Goal: Information Seeking & Learning: Learn about a topic

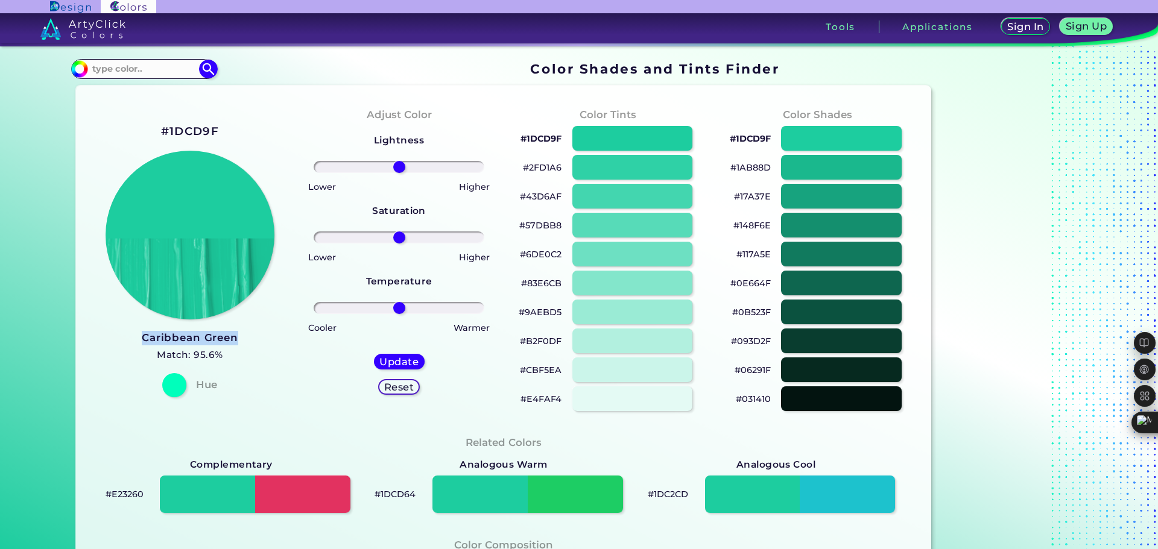
drag, startPoint x: 133, startPoint y: 330, endPoint x: 237, endPoint y: 339, distance: 104.0
click at [237, 339] on div "#1DCD9F Caribbean Green Match: 95.6% Hue" at bounding box center [190, 259] width 209 height 328
copy h3 "Caribbean Green"
click at [751, 168] on p "#1AB88D" at bounding box center [750, 167] width 40 height 14
click at [752, 197] on p "#17A37E" at bounding box center [752, 196] width 37 height 14
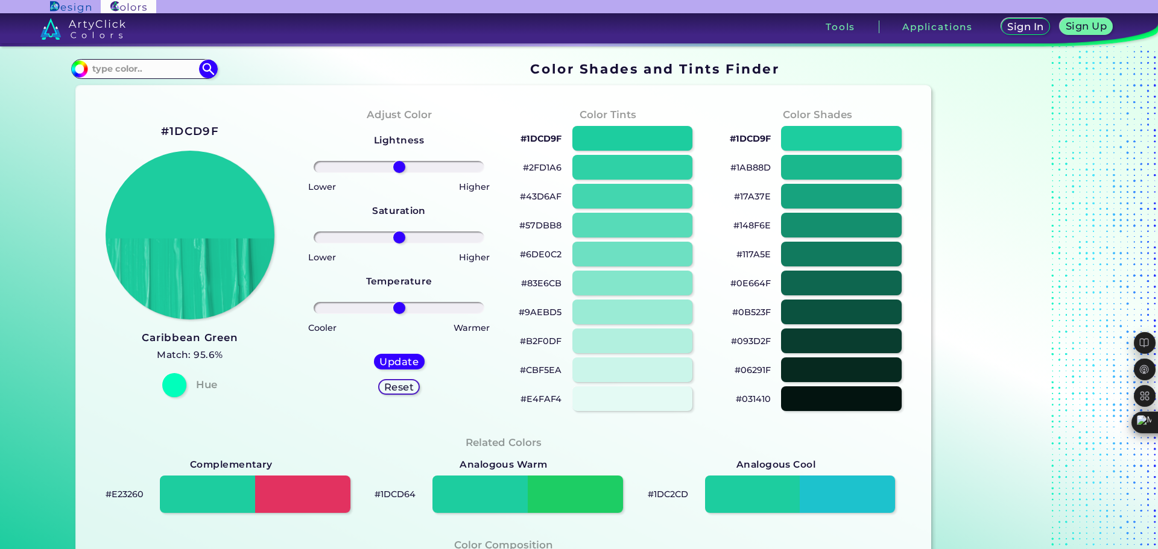
click at [748, 225] on p "#148F6E" at bounding box center [751, 225] width 37 height 14
click at [757, 254] on p "#117A5E" at bounding box center [753, 254] width 34 height 14
click at [760, 284] on p "#0E664F" at bounding box center [750, 283] width 40 height 14
click at [749, 340] on p "#093D2F" at bounding box center [751, 341] width 40 height 14
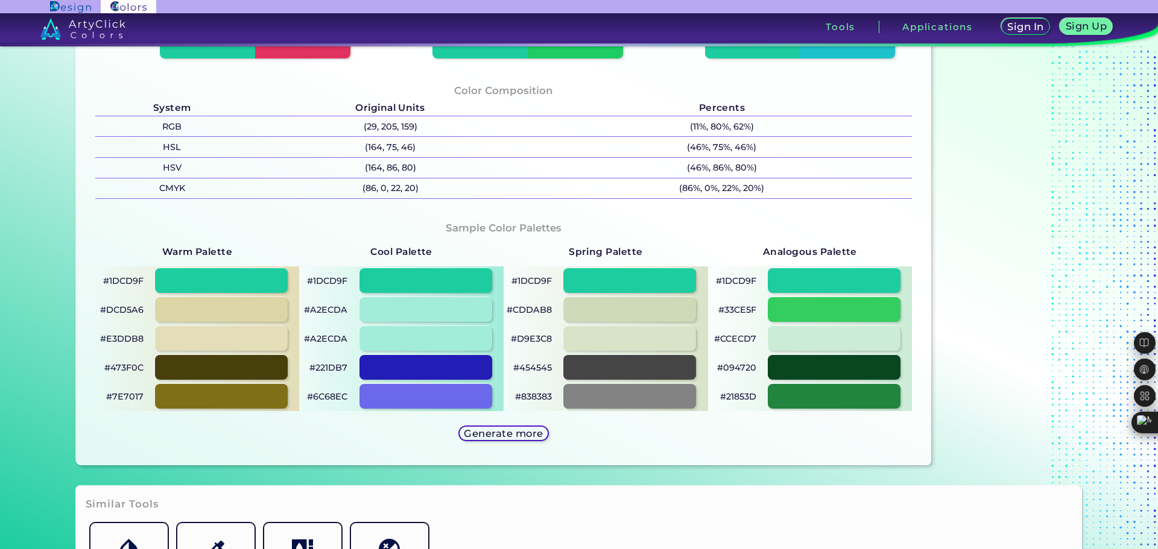
scroll to position [362, 0]
